Goal: Find specific page/section: Find specific page/section

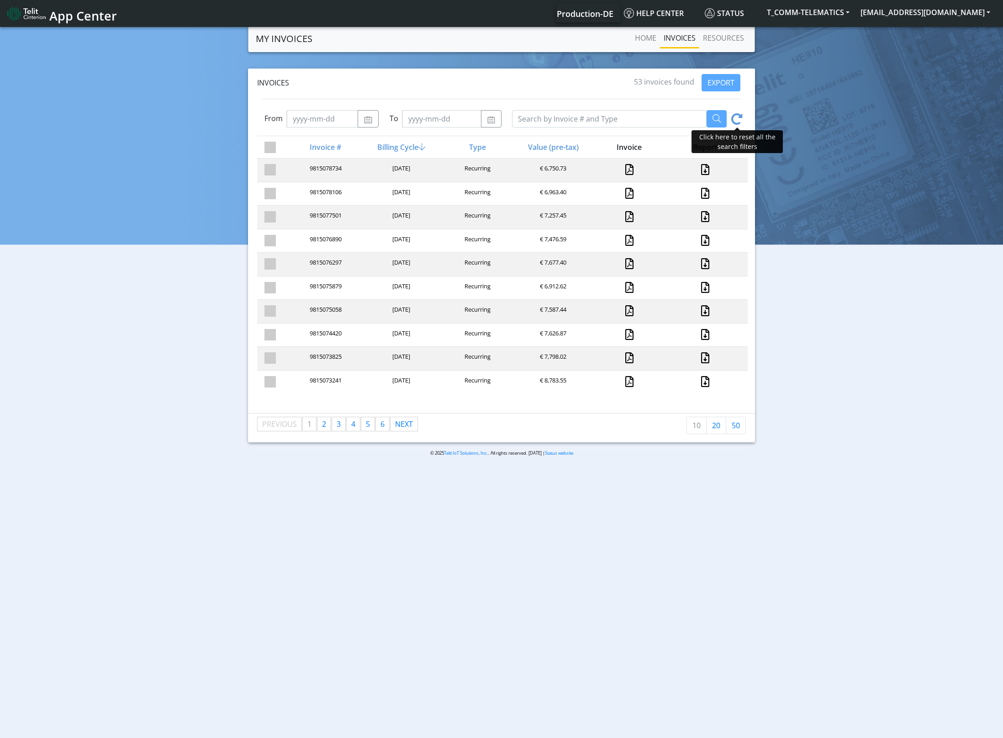
click at [737, 121] on icon at bounding box center [736, 120] width 11 height 14
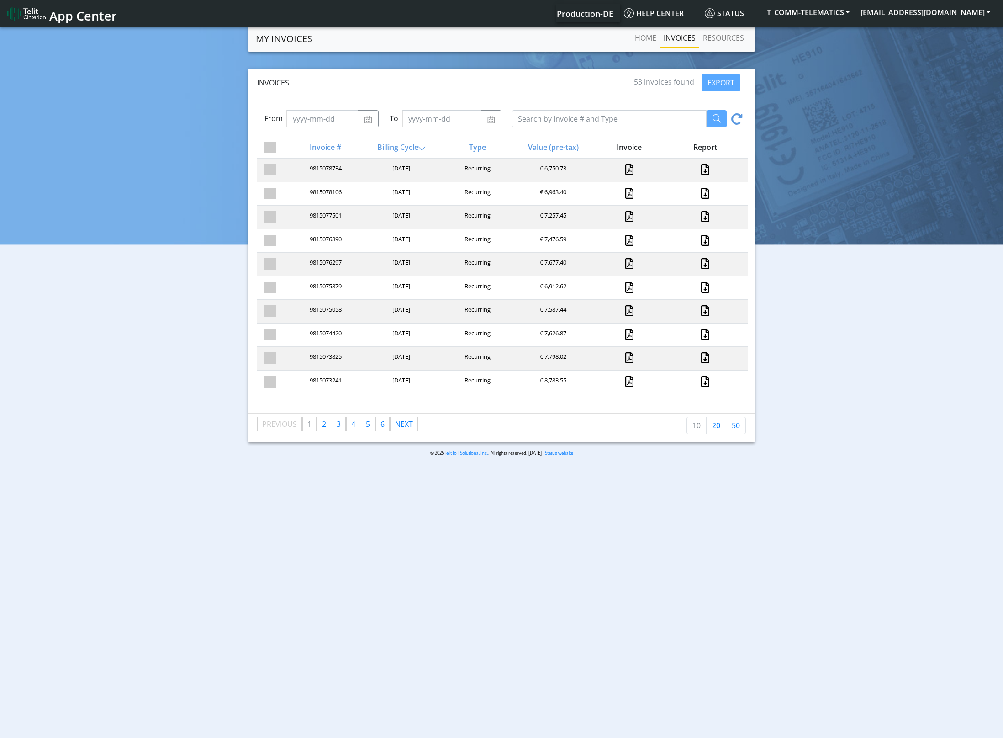
click at [737, 121] on icon at bounding box center [736, 120] width 11 height 14
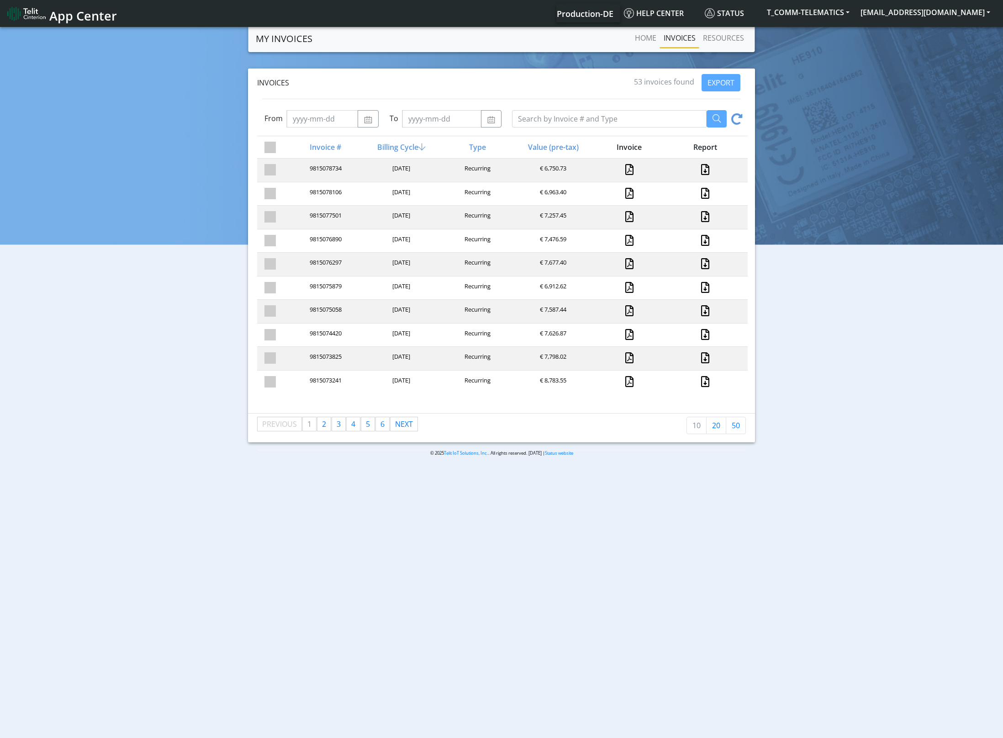
click at [737, 121] on icon at bounding box center [736, 120] width 11 height 14
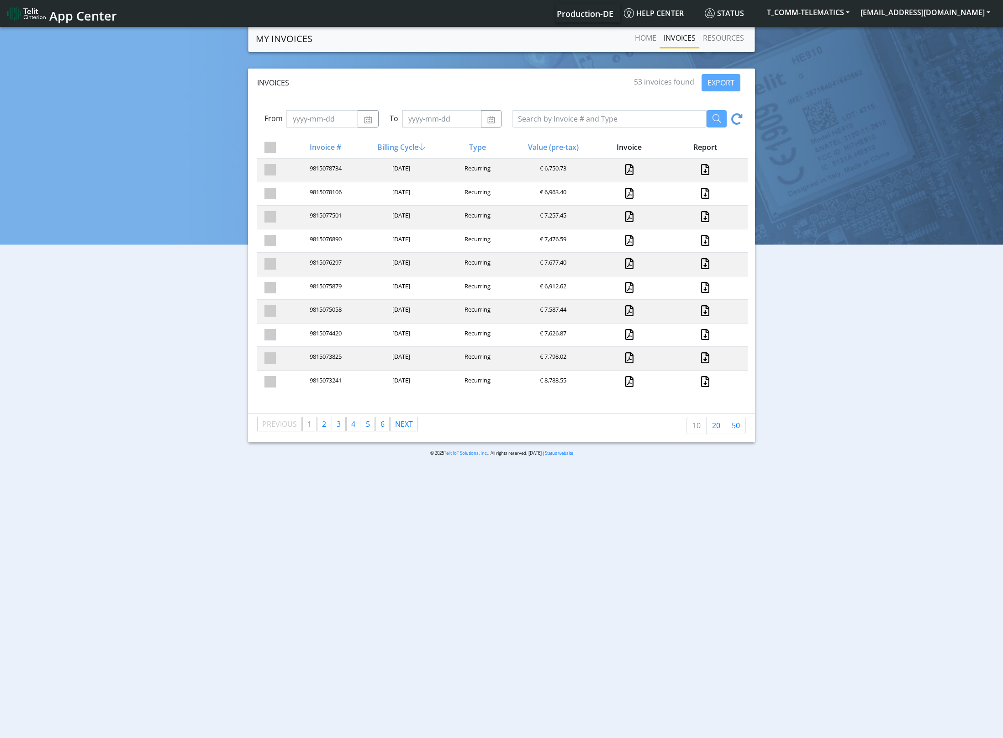
click at [737, 121] on icon at bounding box center [736, 120] width 11 height 14
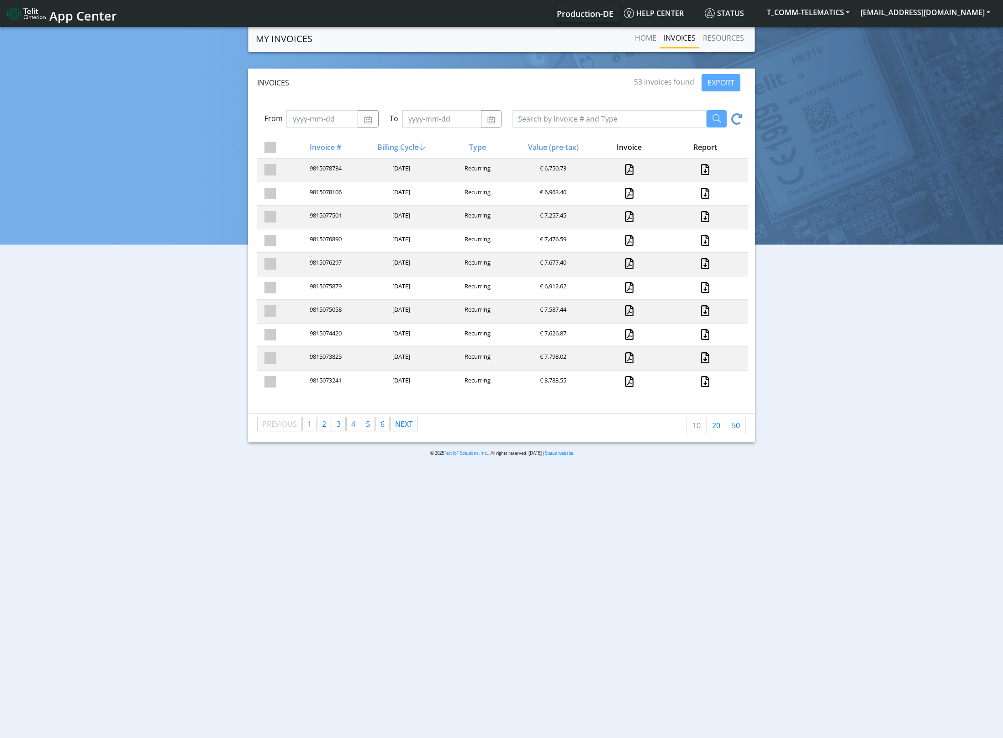
click at [737, 121] on icon at bounding box center [736, 120] width 11 height 14
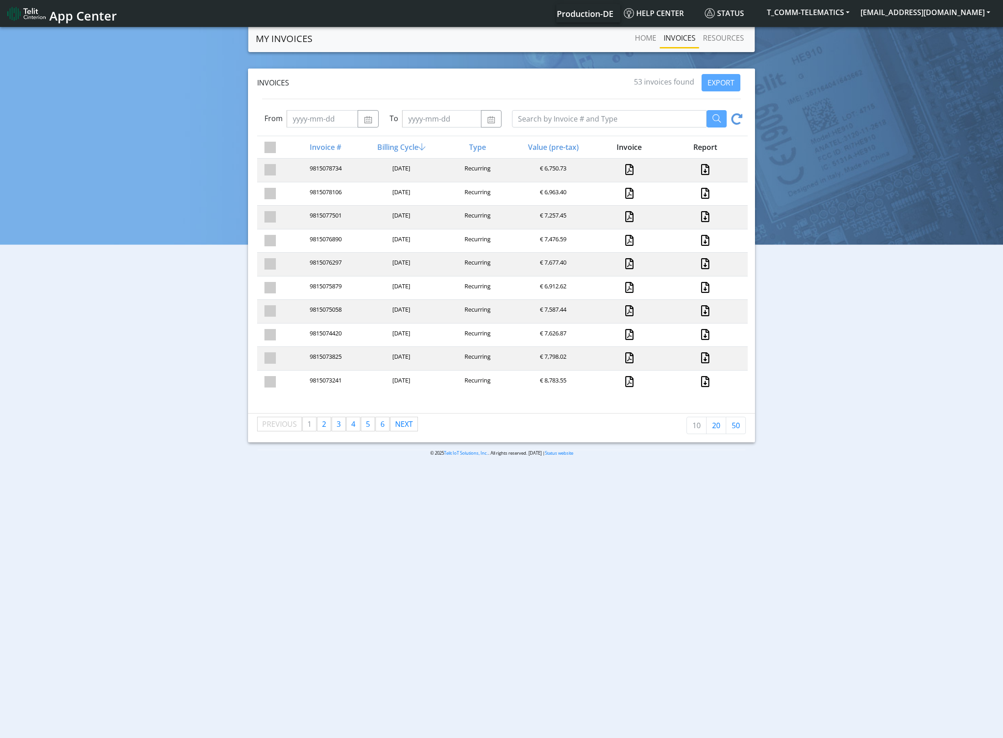
click at [737, 121] on icon at bounding box center [736, 120] width 11 height 14
click at [742, 124] on icon at bounding box center [736, 120] width 11 height 14
click at [740, 122] on icon at bounding box center [736, 120] width 11 height 14
click at [735, 122] on icon at bounding box center [736, 120] width 11 height 14
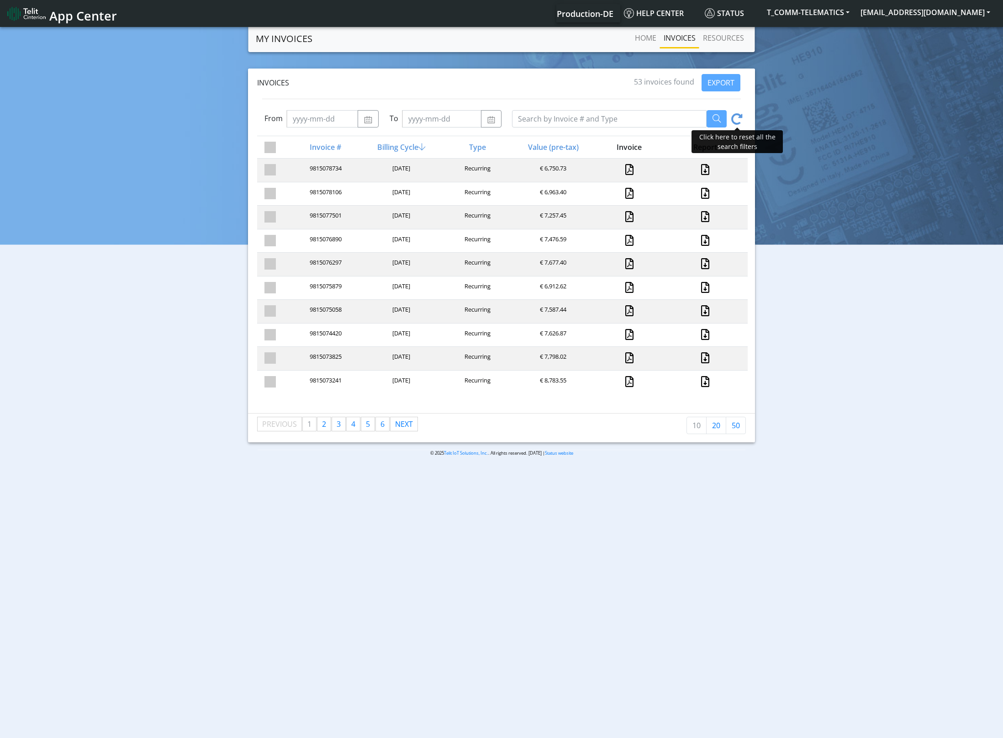
click at [737, 117] on icon at bounding box center [736, 120] width 11 height 14
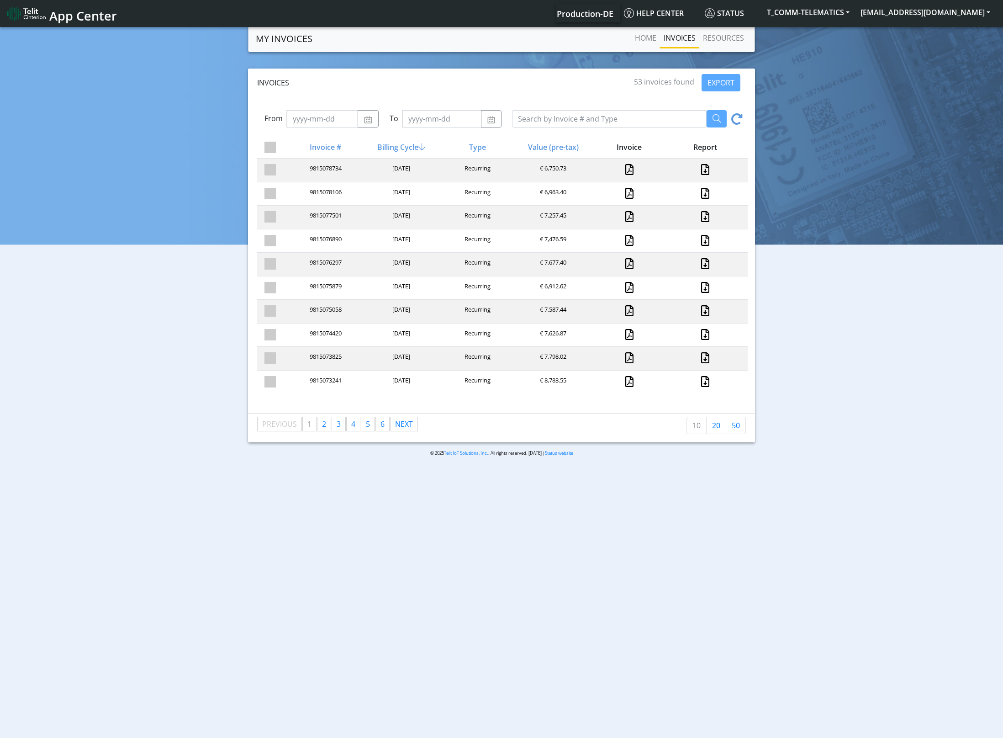
click at [743, 118] on div at bounding box center [634, 118] width 244 height 17
click at [737, 118] on icon at bounding box center [736, 120] width 11 height 14
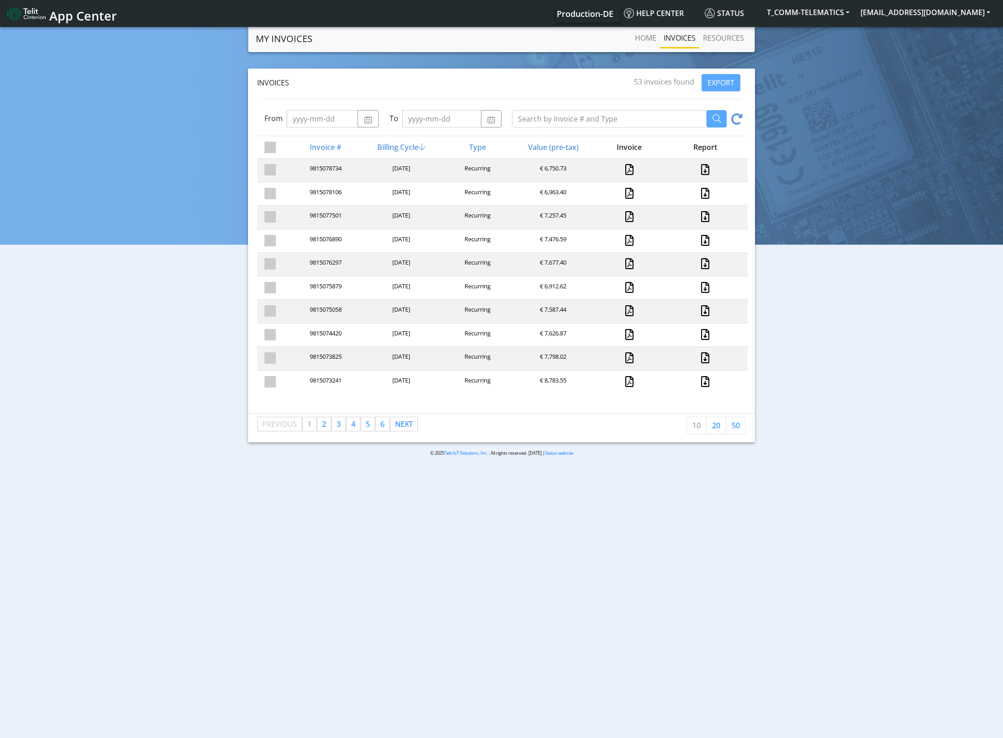
click at [737, 118] on icon at bounding box center [736, 120] width 11 height 14
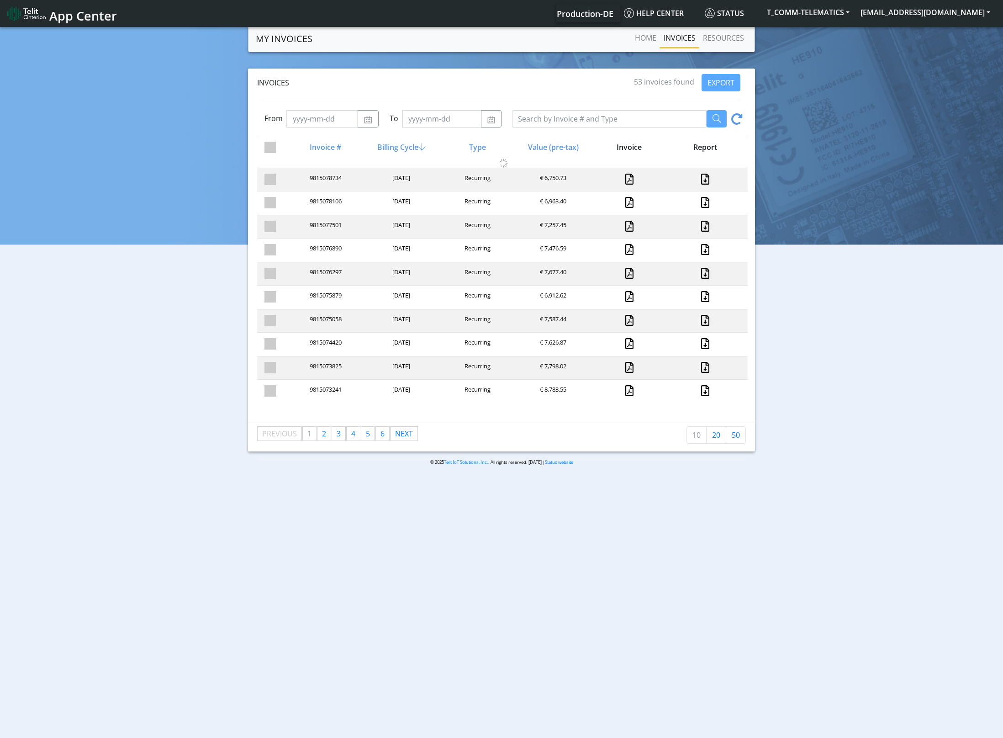
click at [737, 118] on icon at bounding box center [736, 120] width 11 height 14
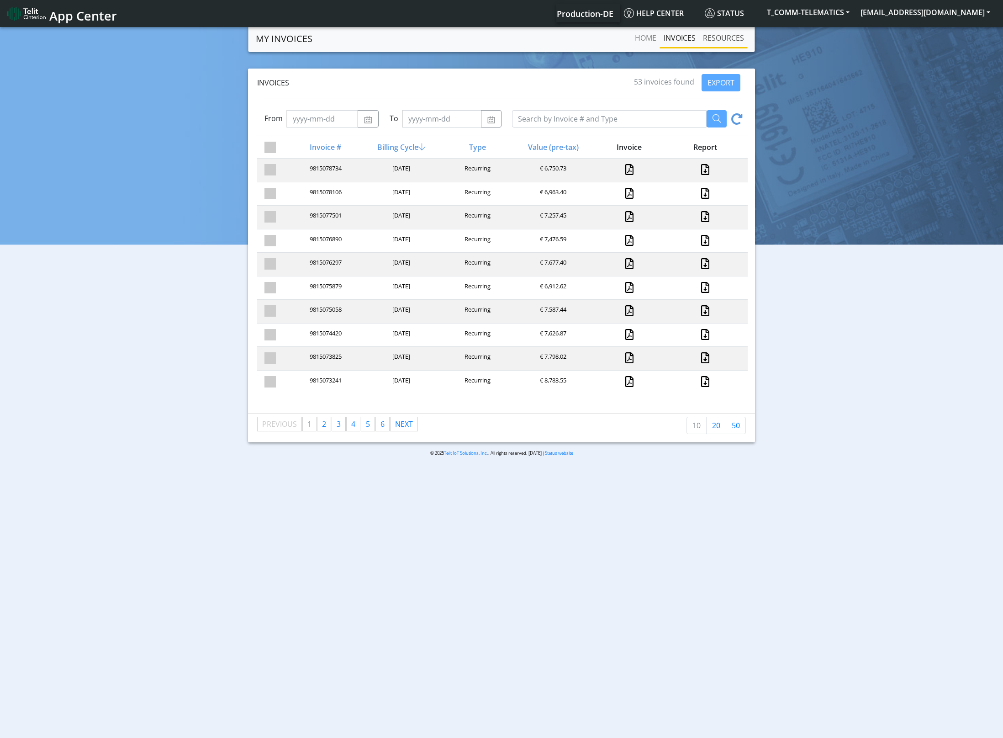
click at [711, 40] on link "RESOURCES" at bounding box center [723, 38] width 48 height 18
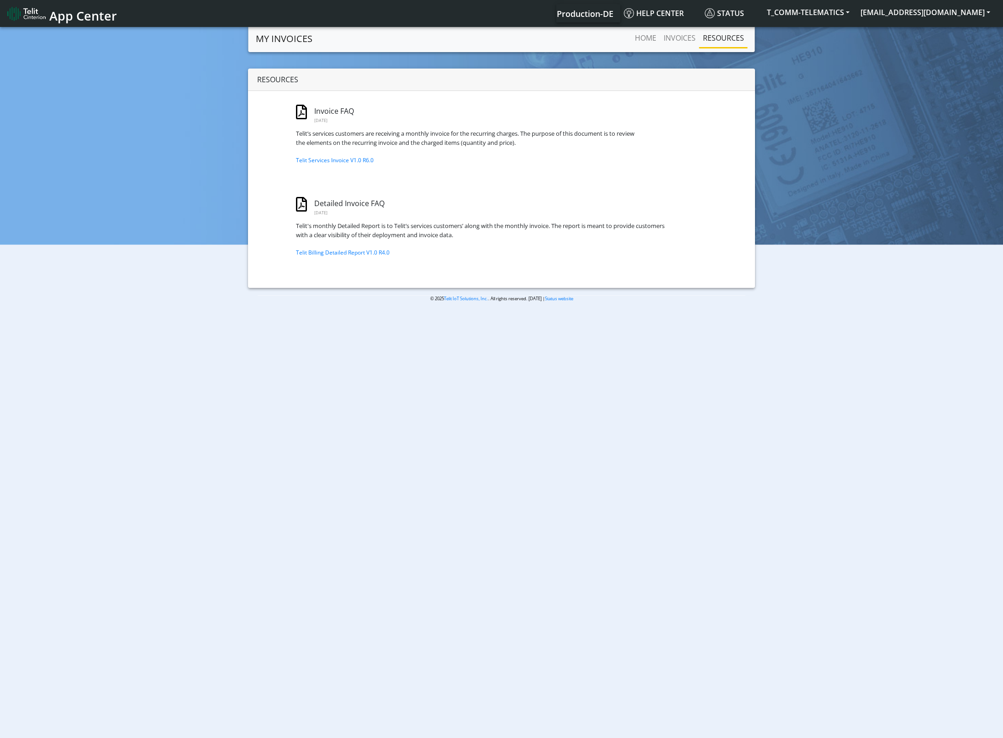
click at [497, 99] on div "Invoice FAQ [DATE] Telit’s services customers are receiving a monthly invoice f…" at bounding box center [439, 149] width 396 height 116
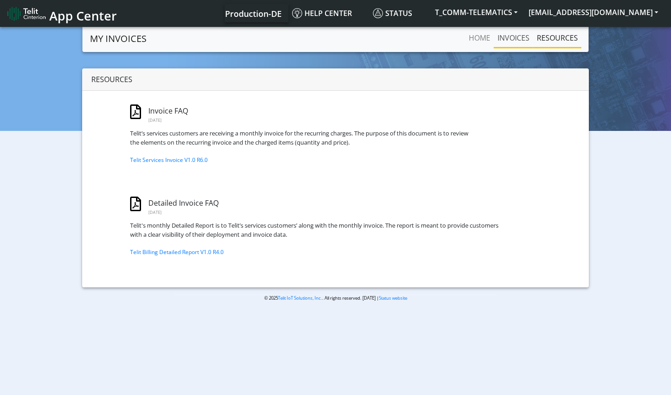
click at [514, 44] on link "INVOICES" at bounding box center [513, 38] width 39 height 18
